Goal: Transaction & Acquisition: Purchase product/service

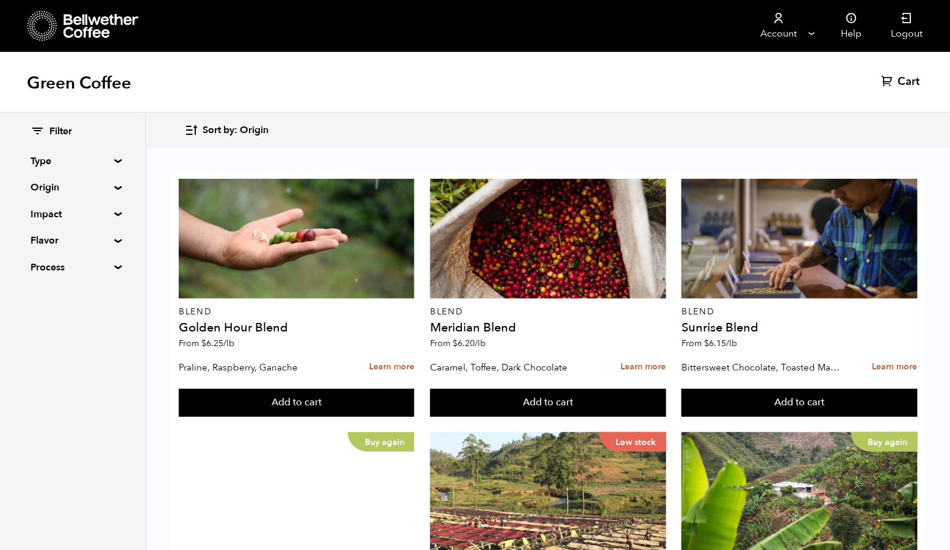
scroll to position [472, 0]
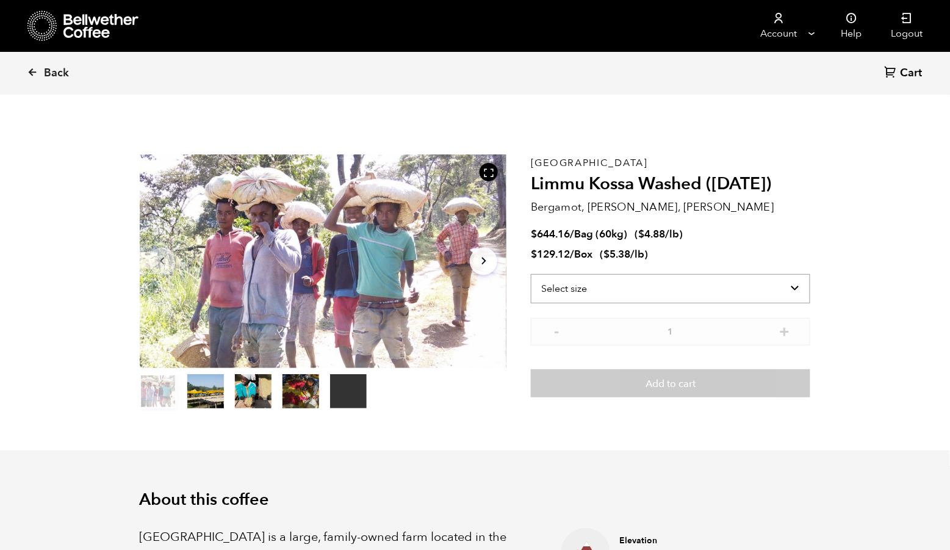
click at [729, 284] on select "Select size Bag (60kg) (132 lbs) Box (24 lbs)" at bounding box center [671, 288] width 280 height 29
select select "bag-3"
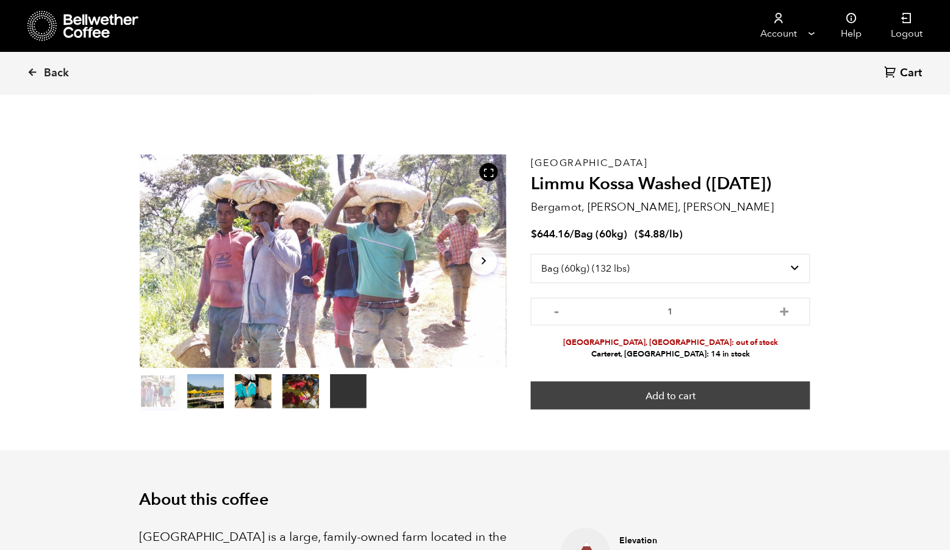
click at [713, 404] on button "Add to cart" at bounding box center [671, 395] width 280 height 28
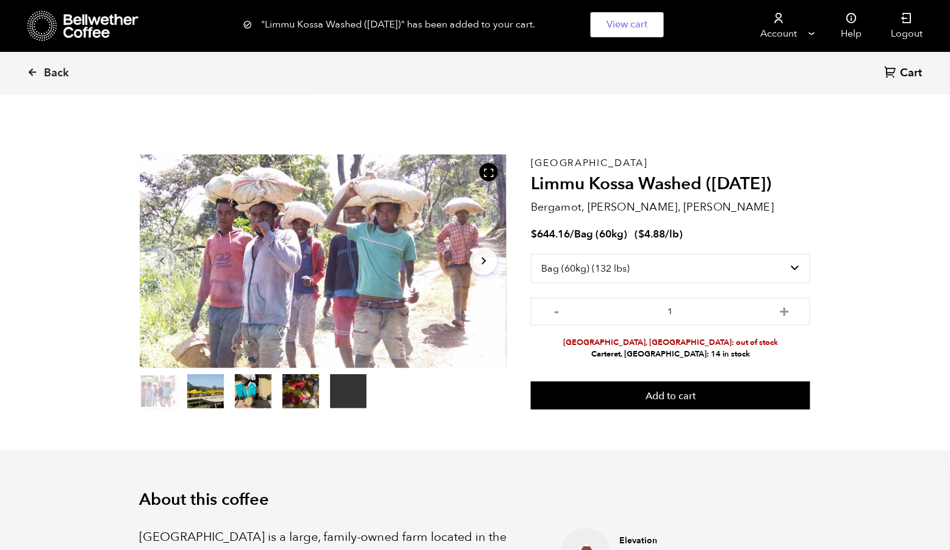
click at [904, 79] on span "Cart" at bounding box center [912, 73] width 22 height 15
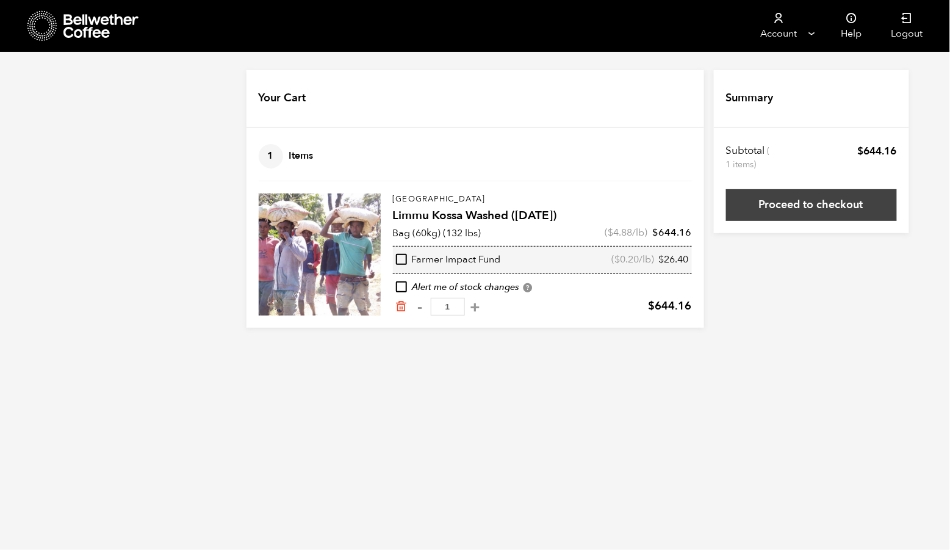
click at [790, 210] on link "Proceed to checkout" at bounding box center [811, 205] width 171 height 32
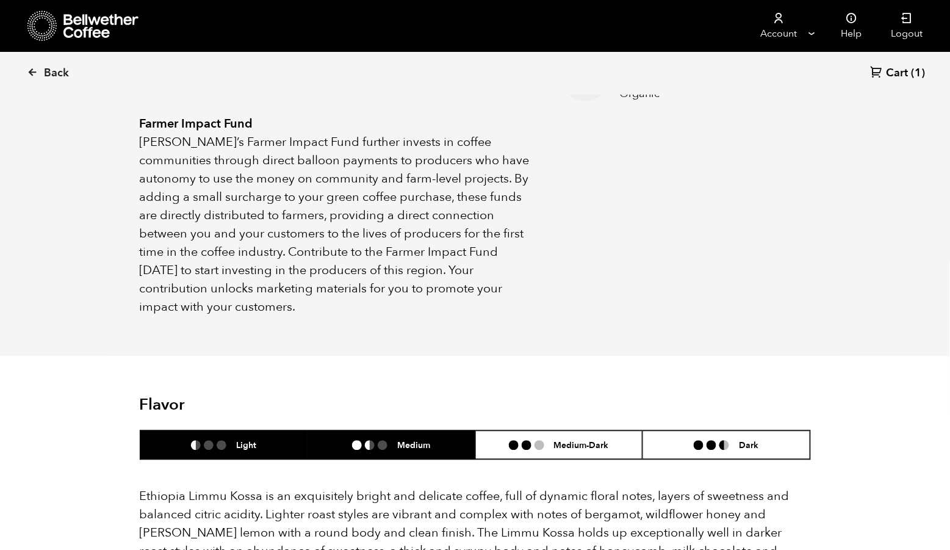
scroll to position [670, 0]
